Goal: Information Seeking & Learning: Learn about a topic

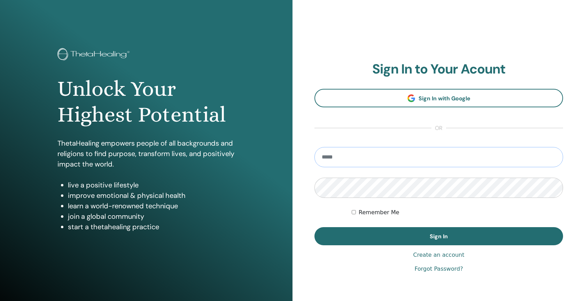
type input "**********"
click at [439, 236] on button "Sign In" at bounding box center [438, 236] width 249 height 18
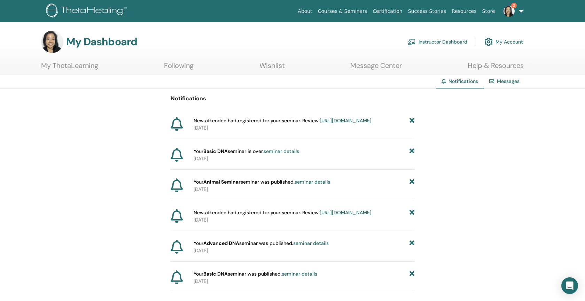
click at [445, 42] on link "Instructor Dashboard" at bounding box center [437, 41] width 60 height 15
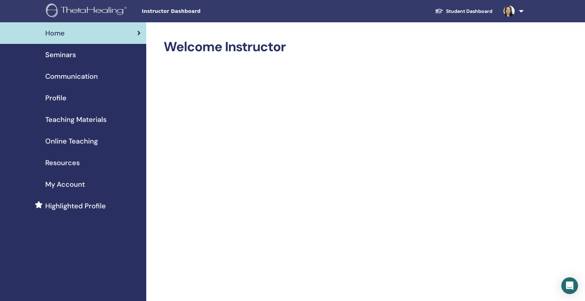
click at [513, 11] on img at bounding box center [509, 11] width 11 height 11
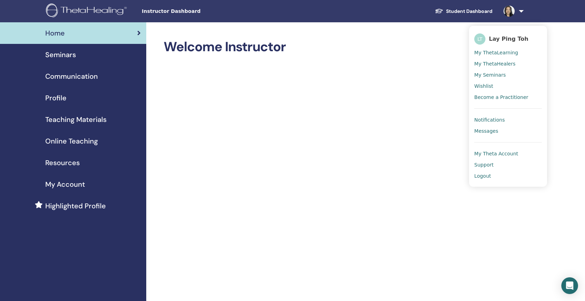
click at [65, 56] on span "Seminars" at bounding box center [60, 54] width 31 height 10
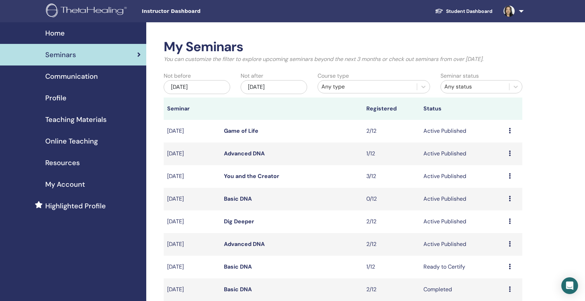
click at [468, 10] on link "Student Dashboard" at bounding box center [463, 11] width 69 height 13
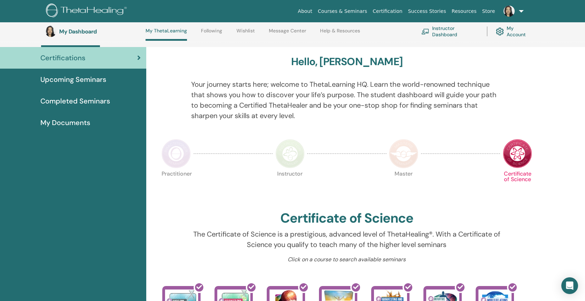
scroll to position [15, 0]
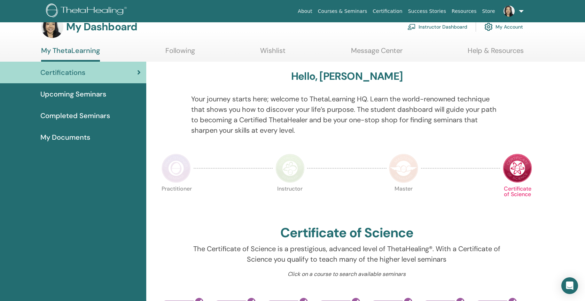
click at [88, 101] on link "Upcoming Seminars" at bounding box center [73, 94] width 146 height 22
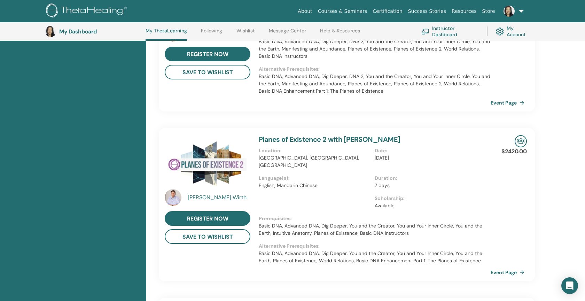
scroll to position [216, 0]
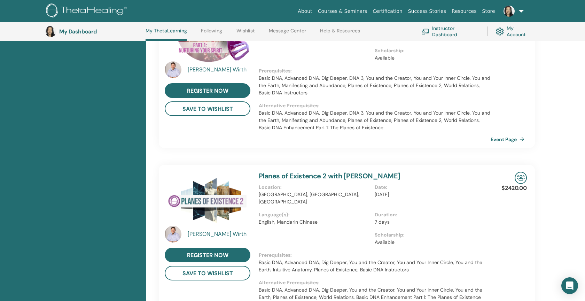
click at [198, 230] on div "Matthias Wirth" at bounding box center [220, 234] width 64 height 8
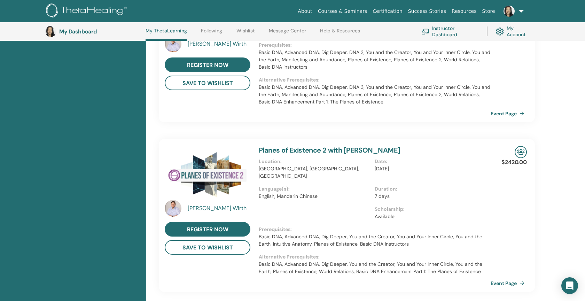
scroll to position [242, 0]
click at [513, 278] on link "Event Page" at bounding box center [510, 283] width 37 height 10
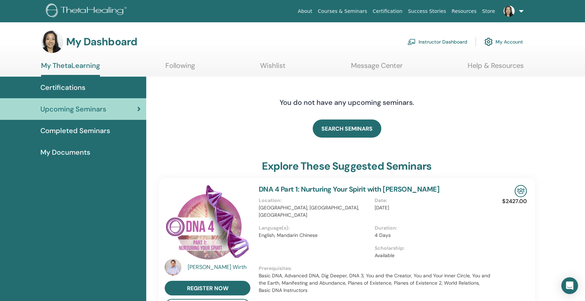
scroll to position [0, 0]
click at [68, 128] on span "Completed Seminars" at bounding box center [75, 130] width 70 height 10
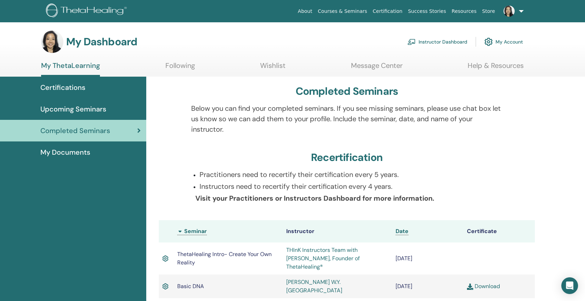
click at [163, 185] on div at bounding box center [170, 190] width 32 height 42
click at [455, 190] on p "Instructors need to recertify their certification every 4 years." at bounding box center [351, 186] width 303 height 10
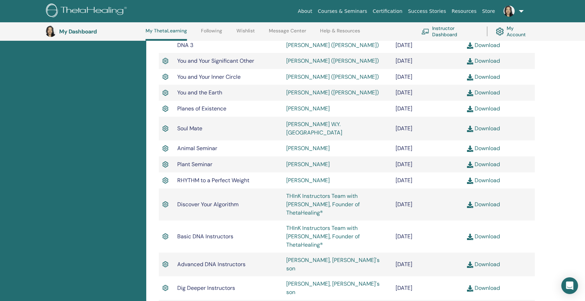
scroll to position [522, 0]
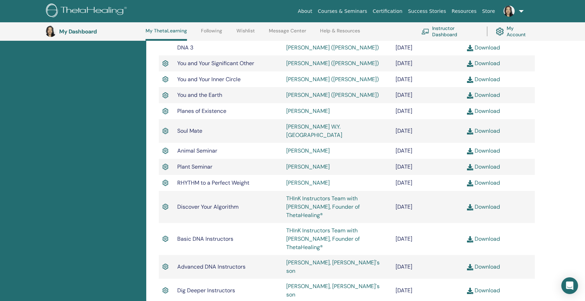
click at [306, 179] on link "[PERSON_NAME]" at bounding box center [308, 182] width 44 height 7
